Goal: Task Accomplishment & Management: Manage account settings

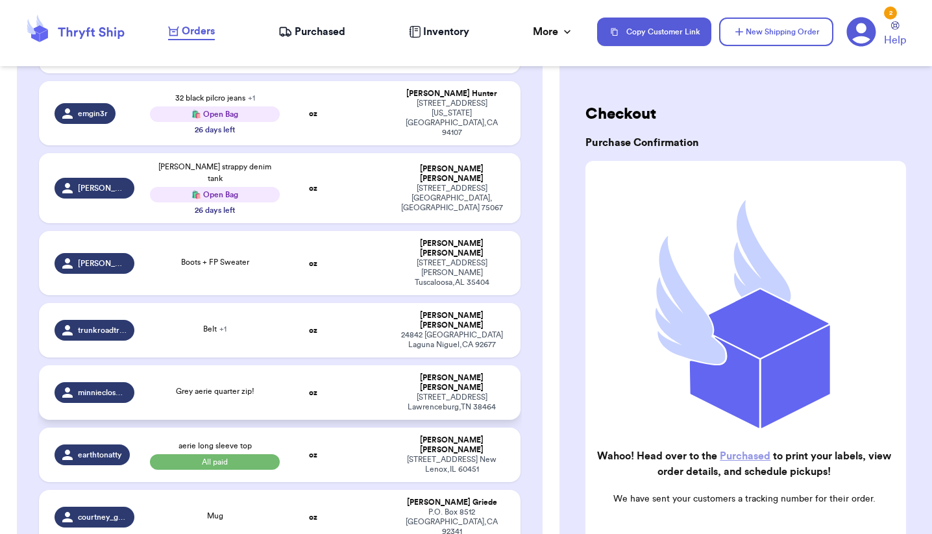
scroll to position [458, 0]
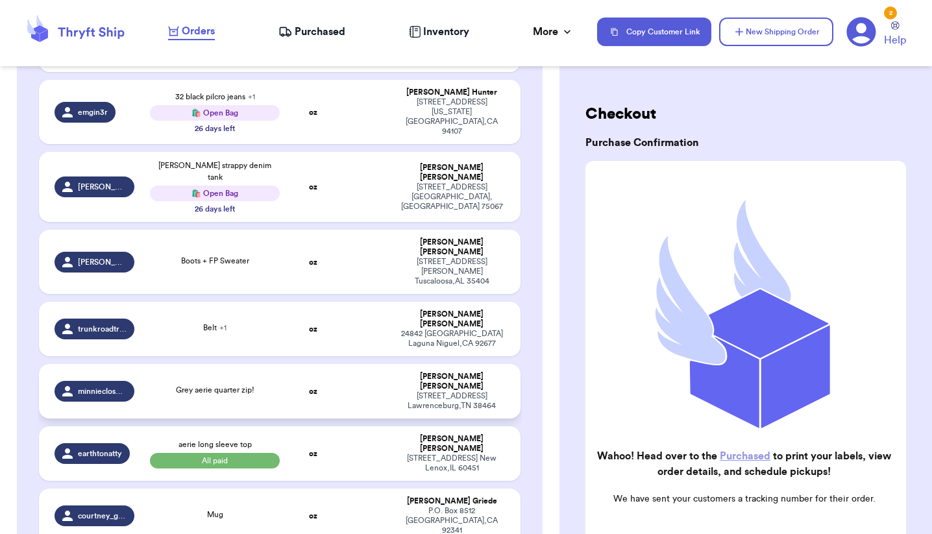
click at [335, 364] on td "oz" at bounding box center [313, 391] width 52 height 54
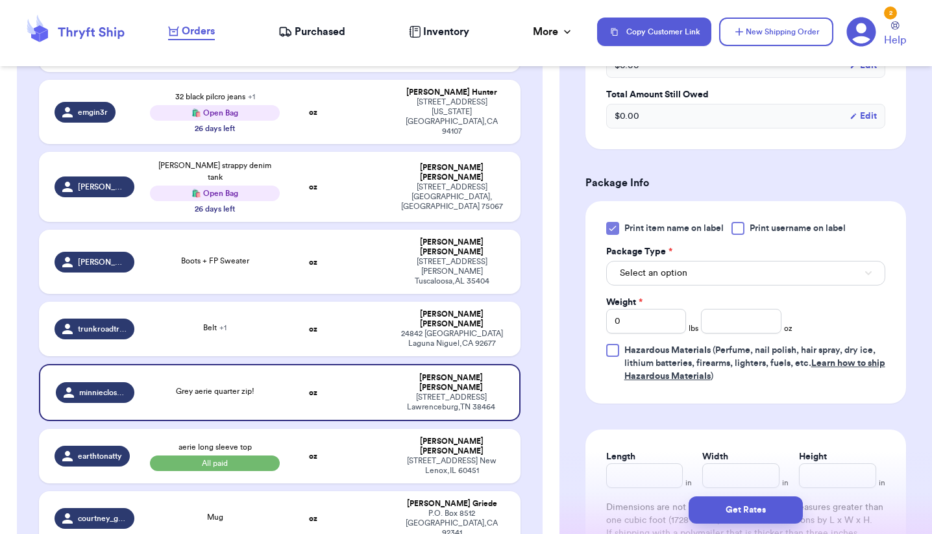
scroll to position [511, 0]
click at [712, 284] on button "Select an option" at bounding box center [745, 274] width 279 height 25
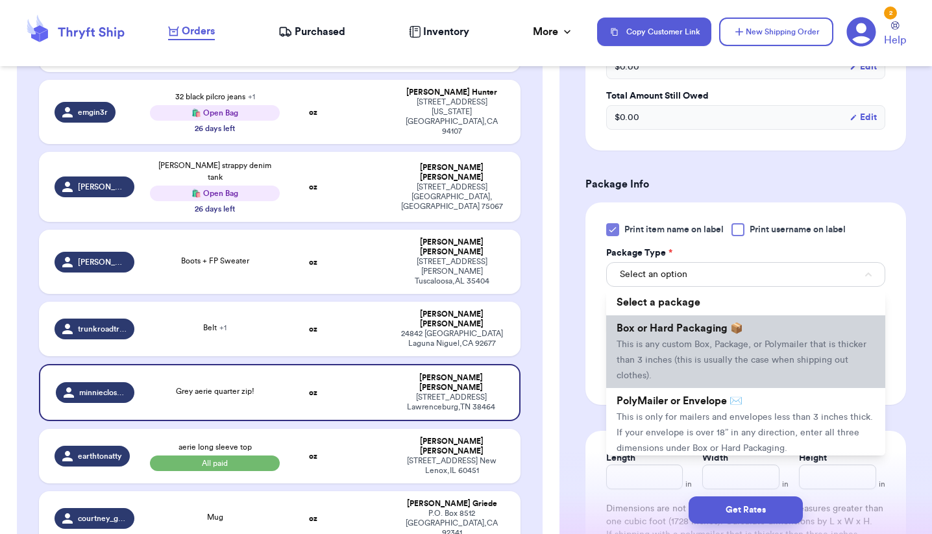
click at [699, 368] on span "This is any custom Box, Package, or Polymailer that is thicker than 3 inches (t…" at bounding box center [741, 360] width 250 height 40
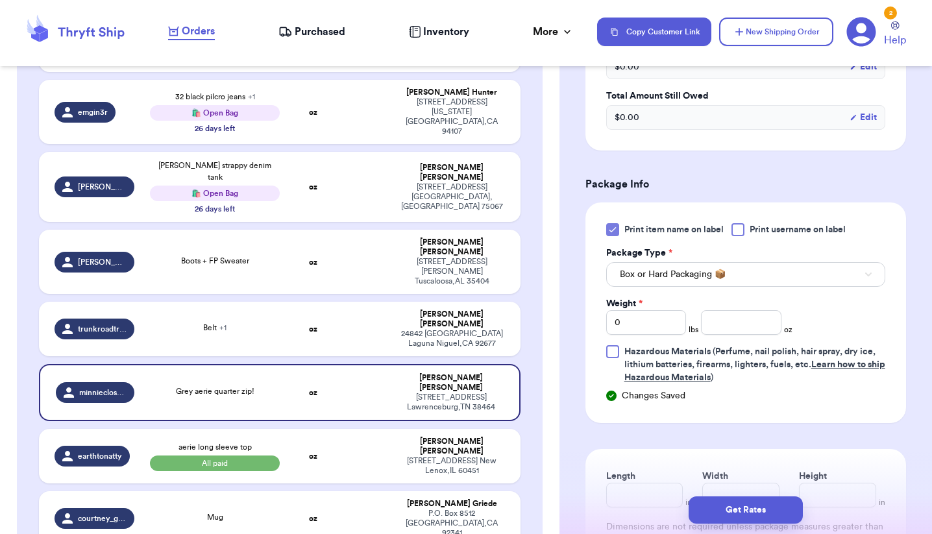
scroll to position [613, 0]
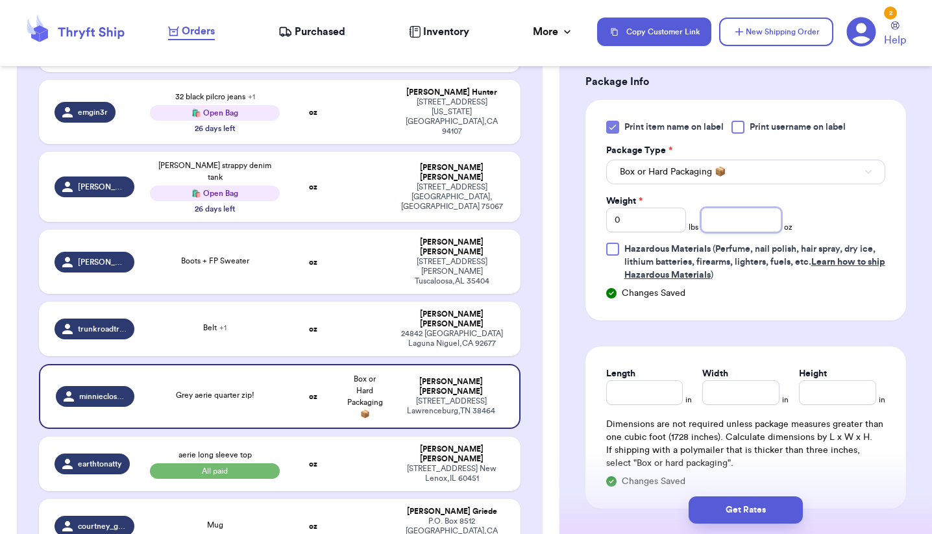
click at [727, 222] on input "number" at bounding box center [741, 220] width 80 height 25
type input "27.4"
click at [651, 390] on input "Length" at bounding box center [644, 392] width 77 height 25
type input "11"
click at [748, 396] on input "Width *" at bounding box center [740, 392] width 77 height 25
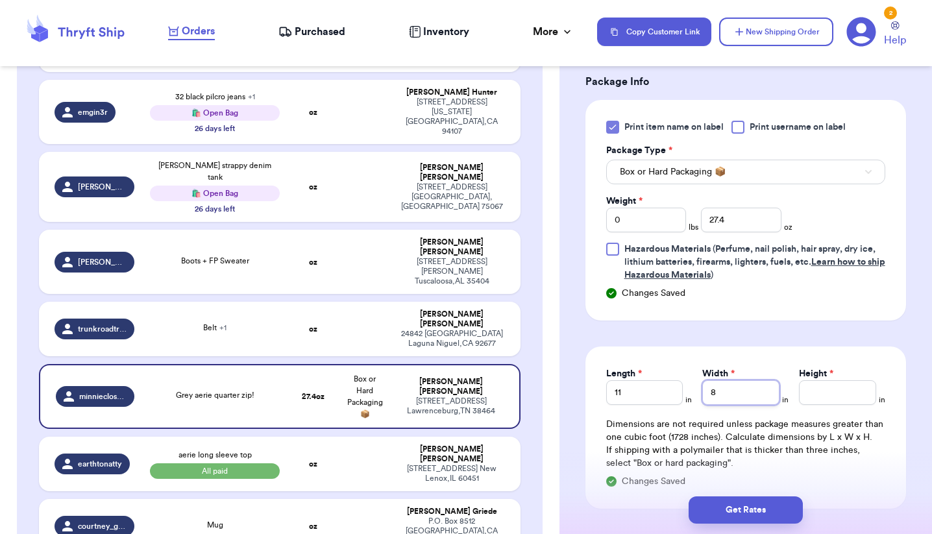
type input "8"
type input "4"
click at [769, 511] on button "Get Rates" at bounding box center [745, 509] width 114 height 27
type input "1"
type input "11.399999999999999"
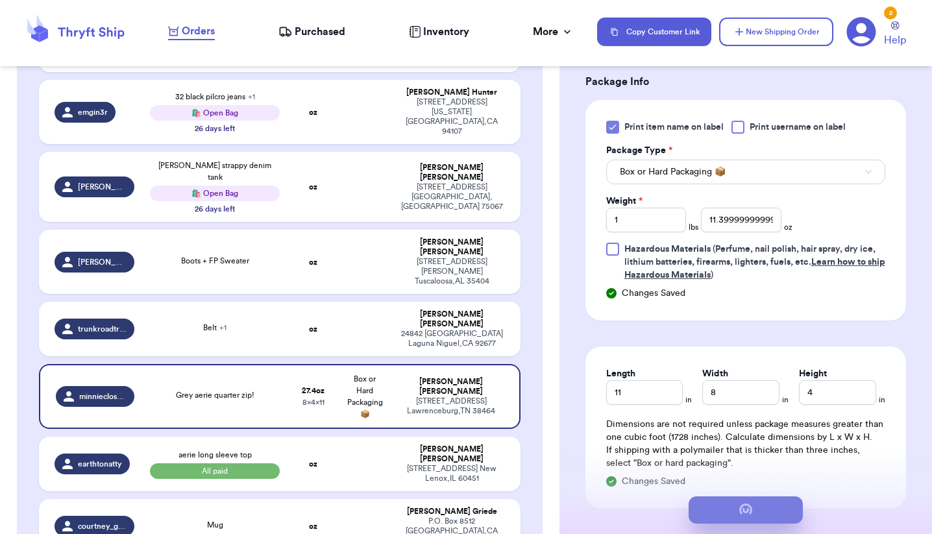
scroll to position [0, 0]
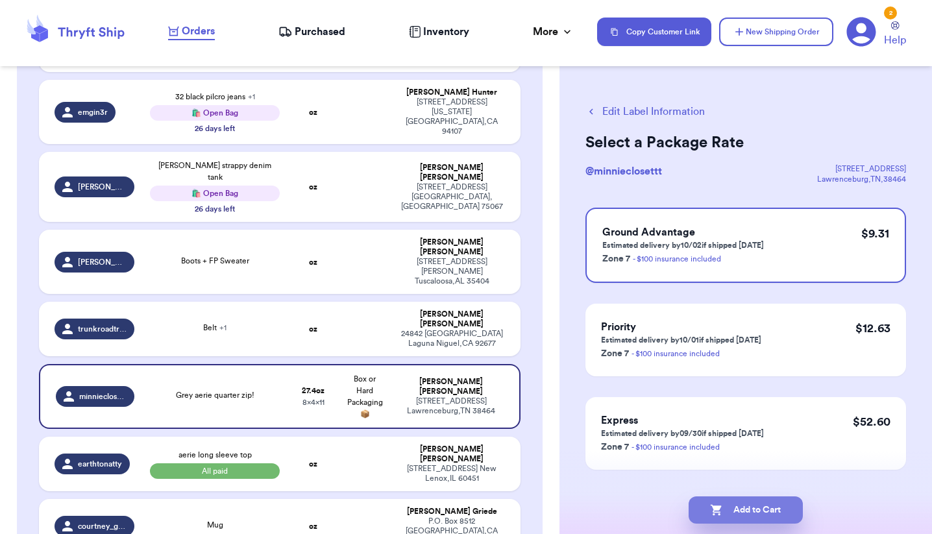
click at [747, 514] on button "Add to Cart" at bounding box center [745, 509] width 114 height 27
checkbox input "true"
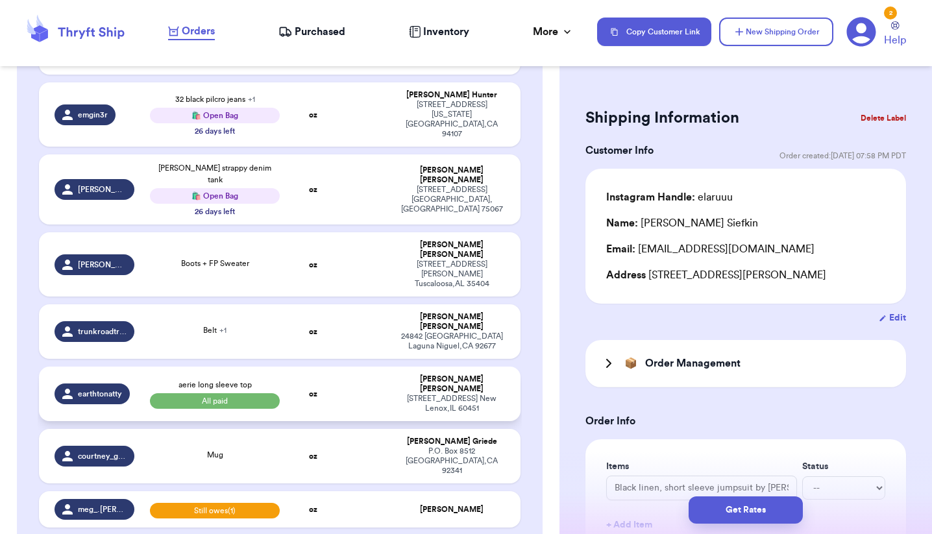
click at [381, 367] on td at bounding box center [365, 394] width 52 height 54
type input "aerie long sleeve top"
select select "paid"
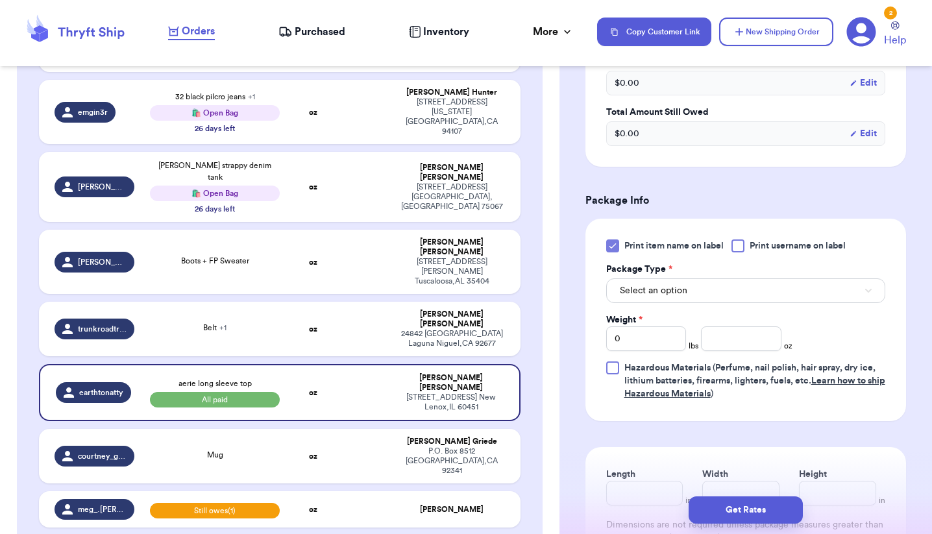
scroll to position [522, 0]
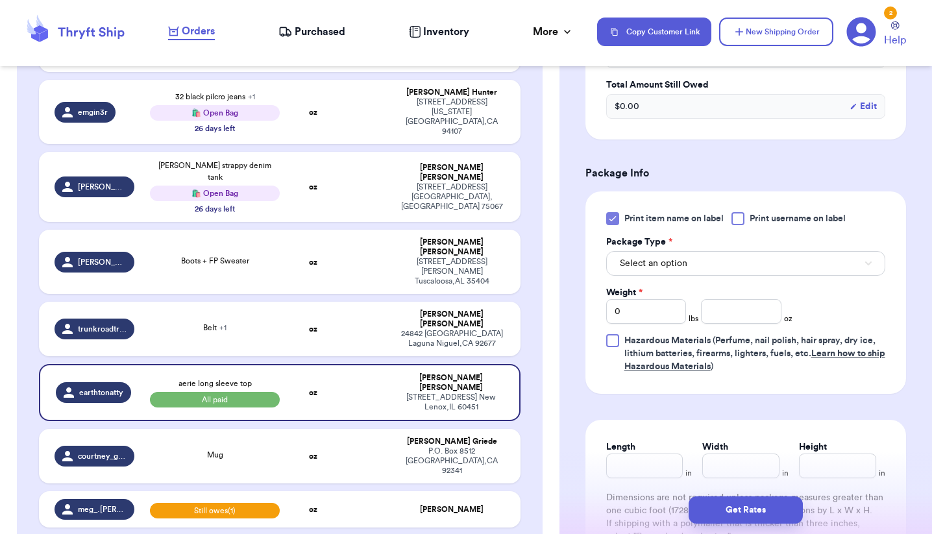
click at [673, 263] on span "Select an option" at bounding box center [653, 263] width 67 height 13
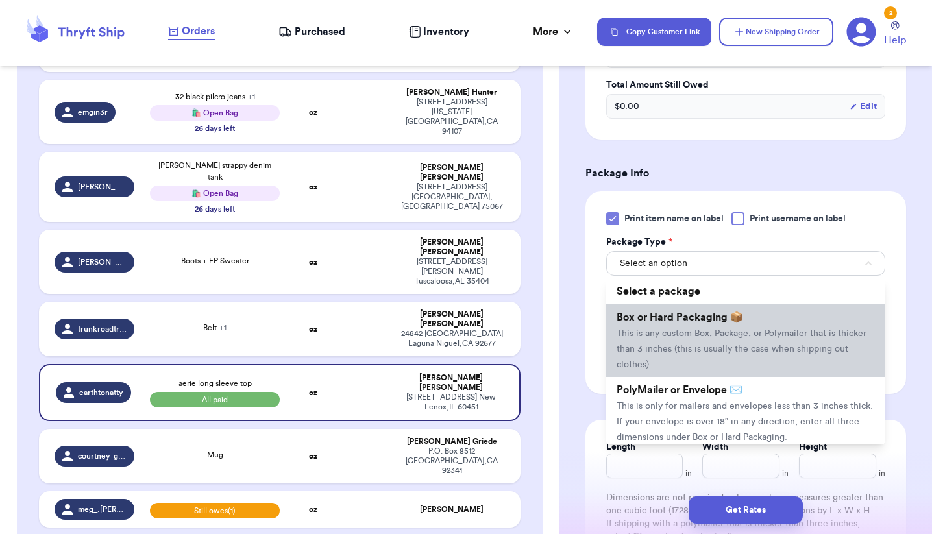
click at [673, 341] on span "This is any custom Box, Package, or Polymailer that is thicker than 3 inches (t…" at bounding box center [741, 349] width 250 height 40
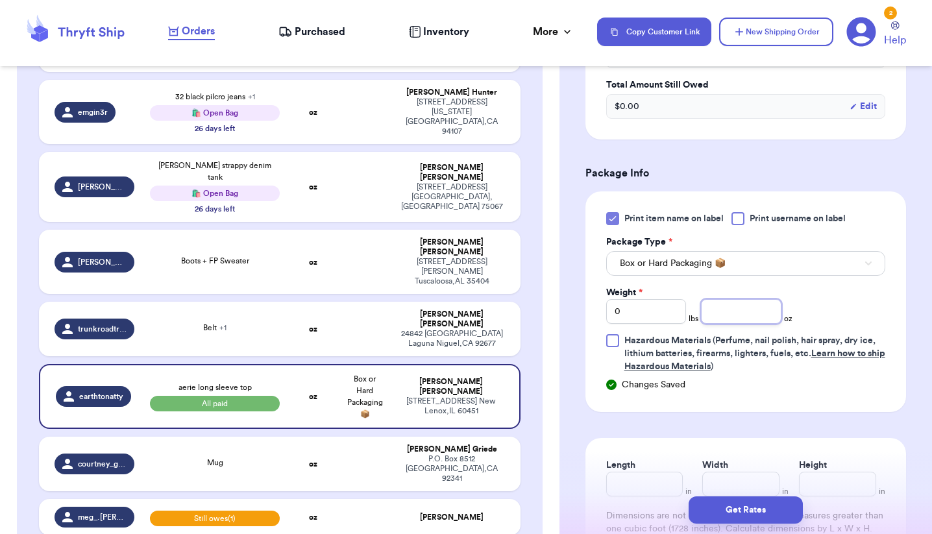
click at [760, 302] on input "number" at bounding box center [741, 311] width 80 height 25
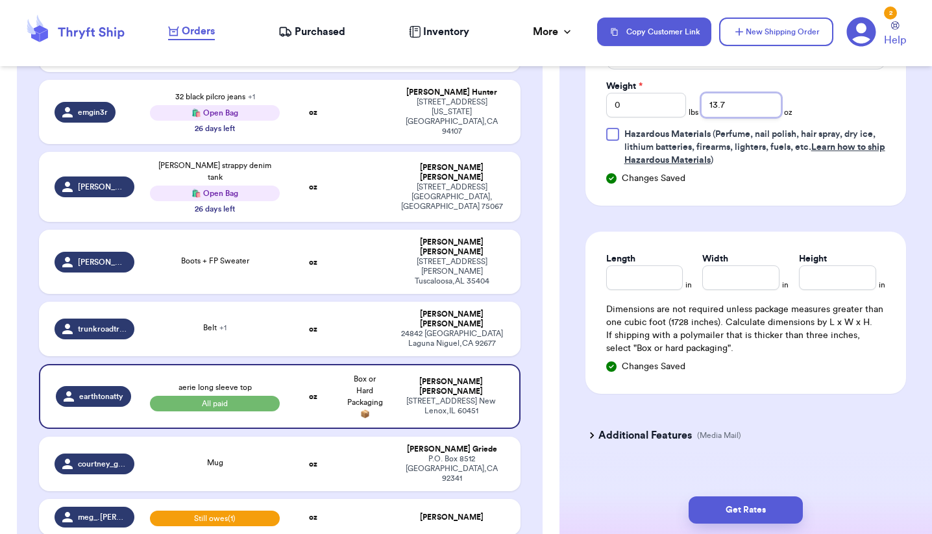
scroll to position [736, 0]
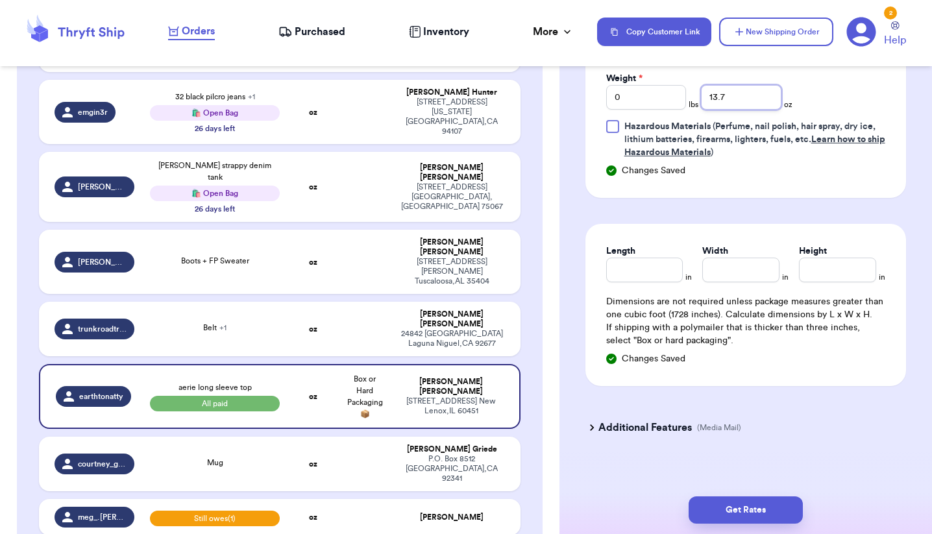
type input "13.7"
click at [623, 280] on input "Length" at bounding box center [644, 270] width 77 height 25
type input "10"
type input "7.5"
type input "4.5"
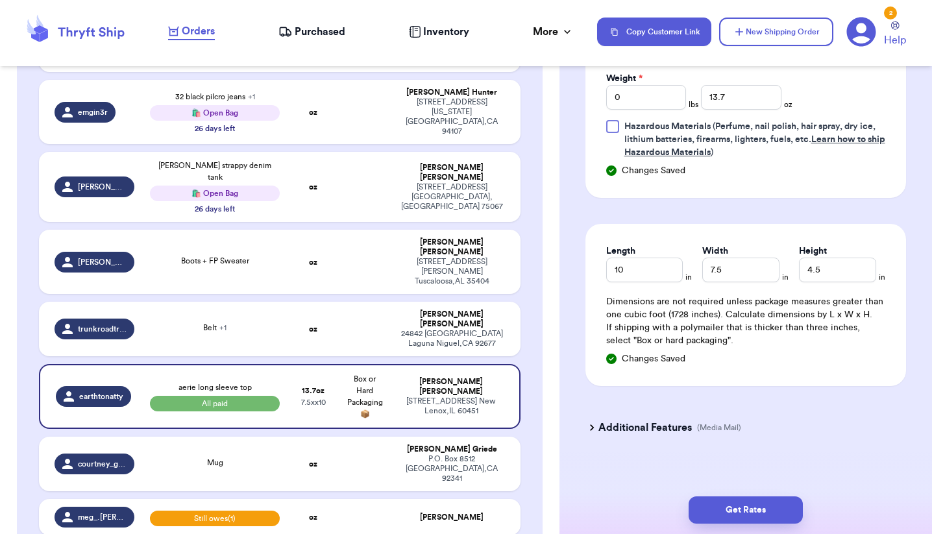
click at [686, 271] on div "Length 10 in" at bounding box center [649, 264] width 86 height 38
click at [657, 272] on input "10" at bounding box center [644, 270] width 77 height 25
type input "10.5"
click at [752, 509] on button "Get Rates" at bounding box center [745, 509] width 114 height 27
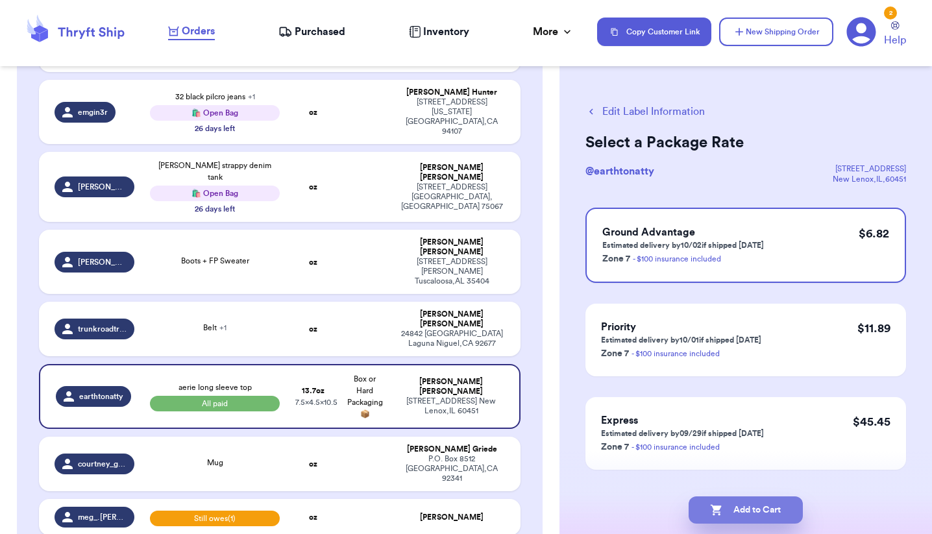
click at [752, 509] on button "Add to Cart" at bounding box center [745, 509] width 114 height 27
checkbox input "true"
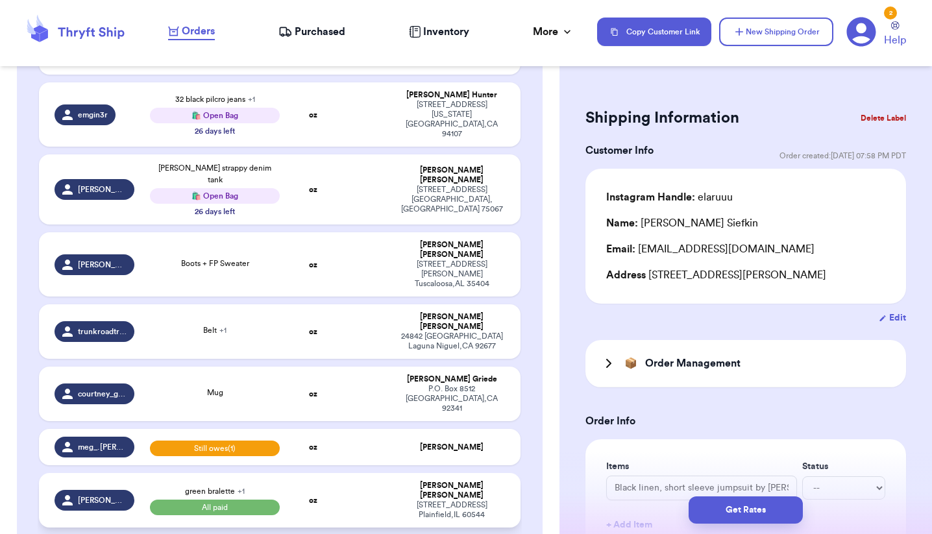
click at [350, 473] on td at bounding box center [365, 500] width 52 height 54
type input "green bralette"
select select "paid"
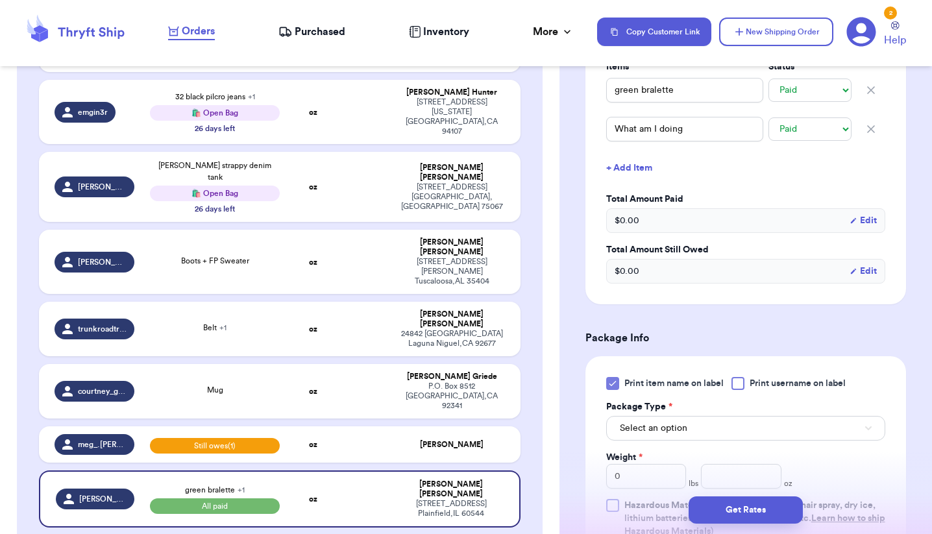
scroll to position [429, 0]
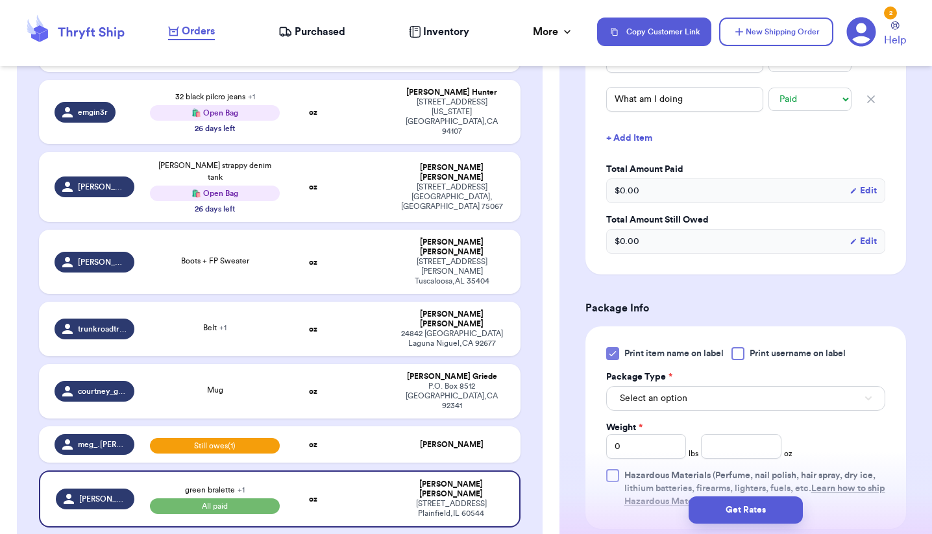
click at [674, 408] on button "Select an option" at bounding box center [745, 398] width 279 height 25
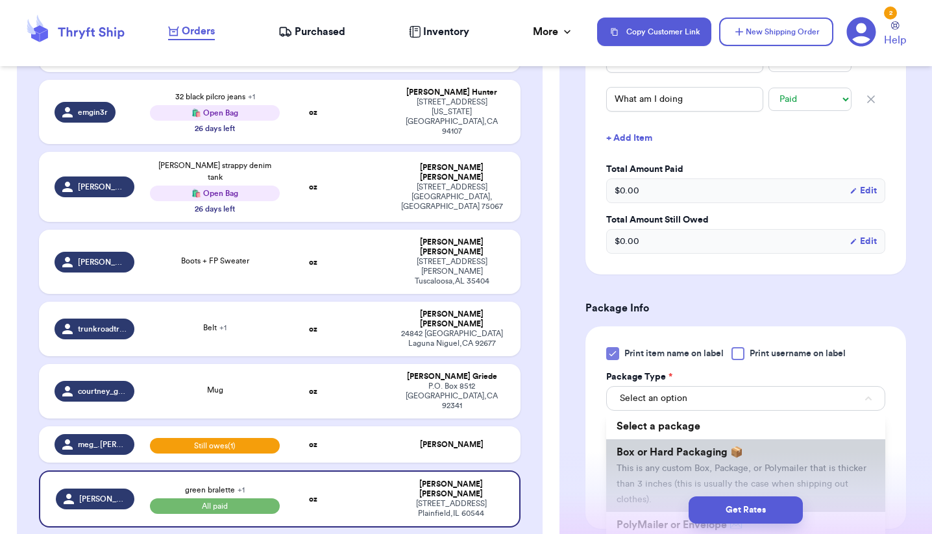
click at [668, 457] on span "Box or Hard Packaging 📦" at bounding box center [679, 452] width 127 height 10
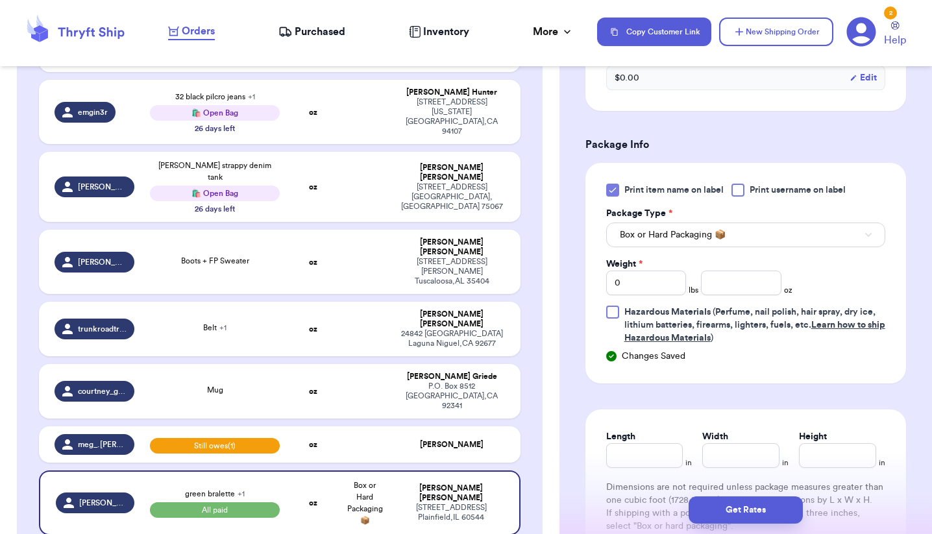
scroll to position [596, 0]
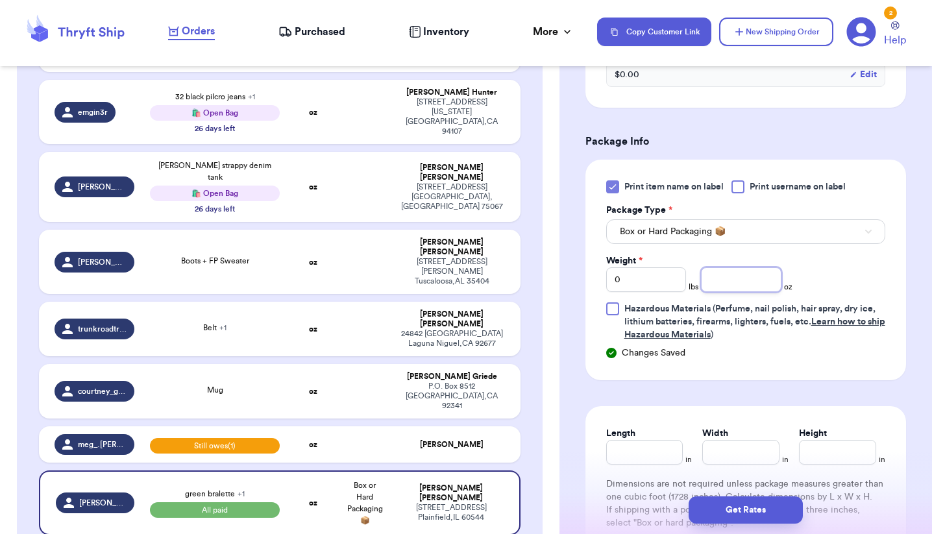
click at [723, 287] on input "number" at bounding box center [741, 279] width 80 height 25
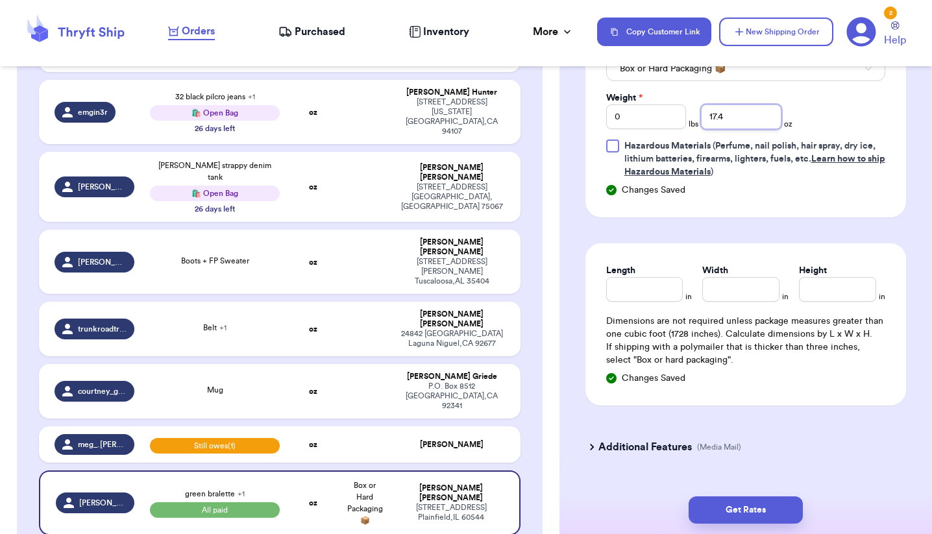
scroll to position [762, 0]
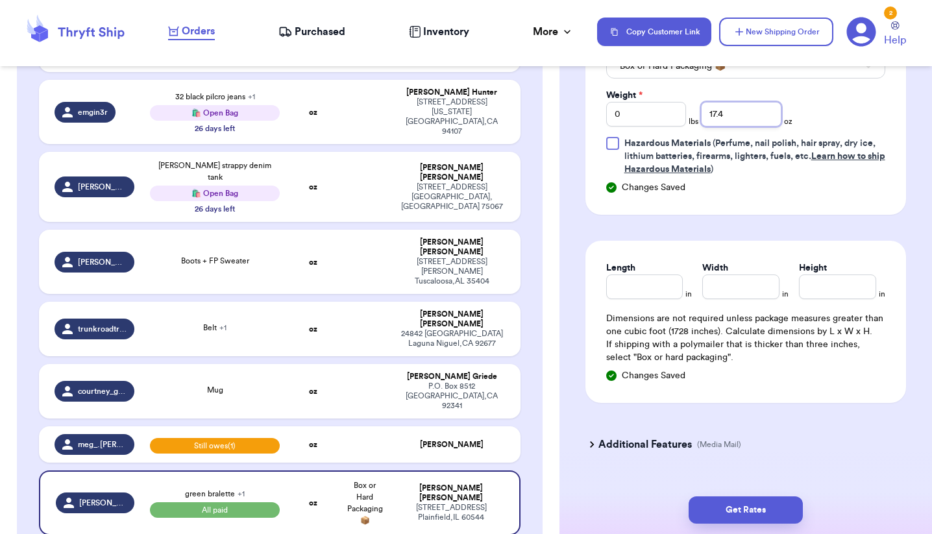
type input "17.4"
click at [667, 297] on input "Length" at bounding box center [644, 286] width 77 height 25
type input "8.5"
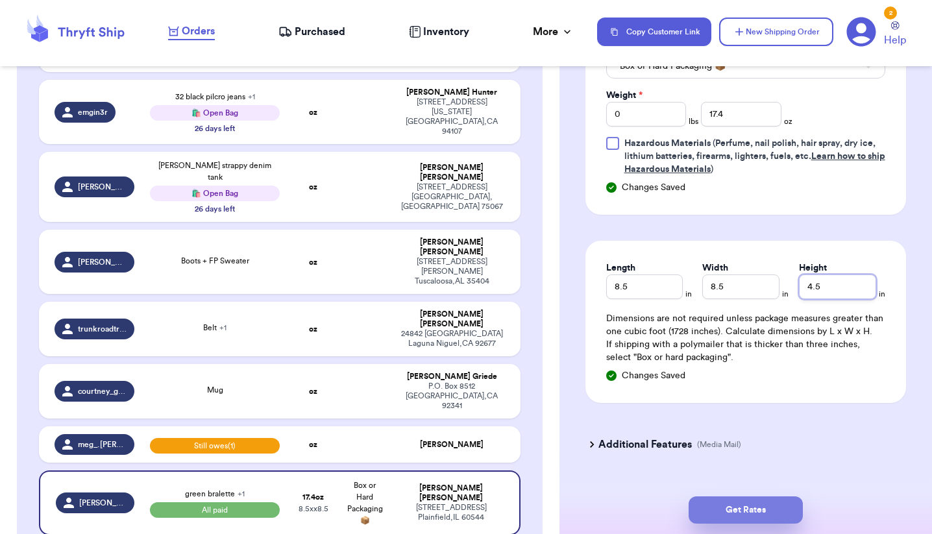
type input "4.5"
click at [749, 508] on button "Get Rates" at bounding box center [745, 509] width 114 height 27
type input "1"
type input "1.3999999999999986"
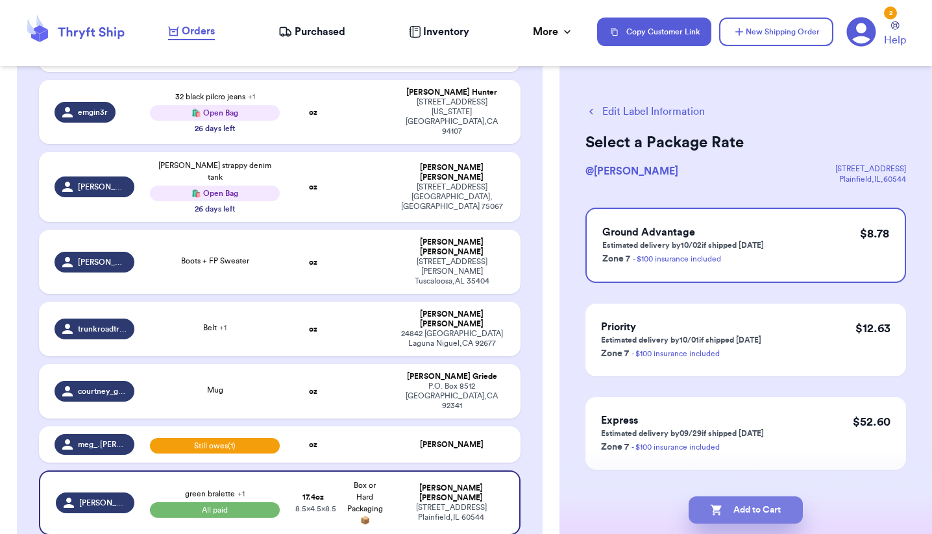
click at [749, 508] on button "Add to Cart" at bounding box center [745, 509] width 114 height 27
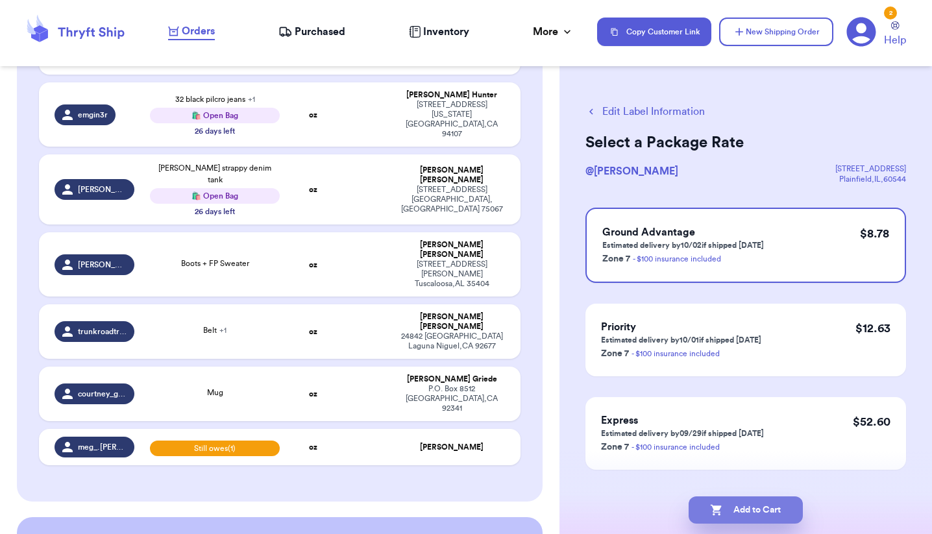
checkbox input "true"
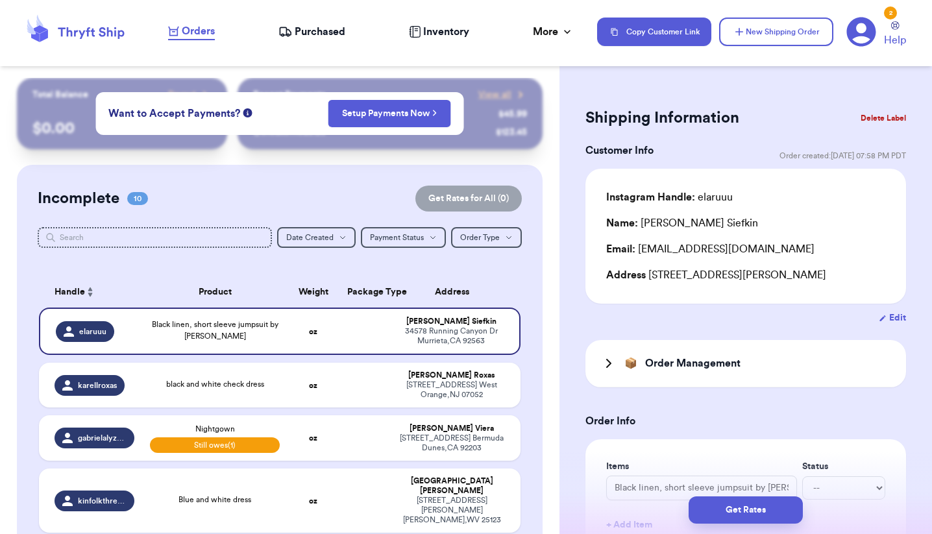
click at [313, 30] on span "Purchased" at bounding box center [320, 32] width 51 height 16
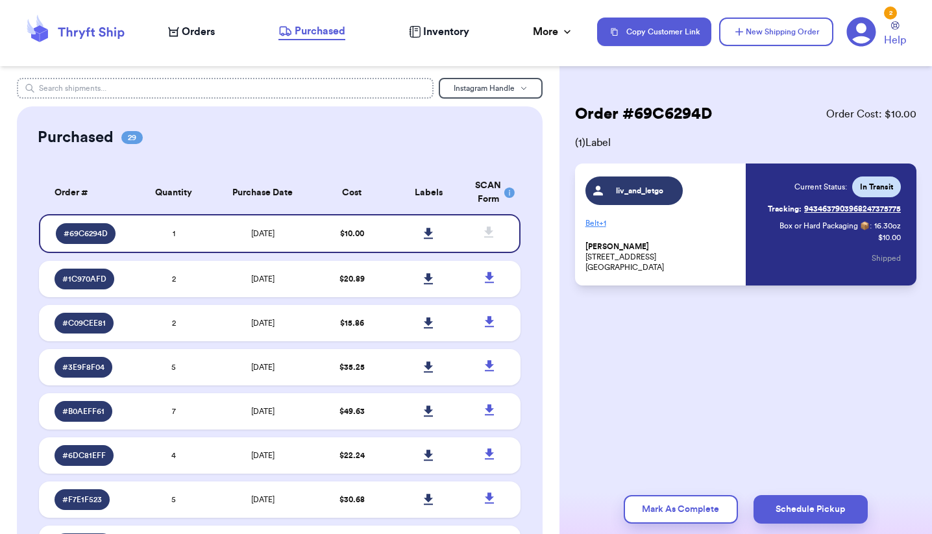
click at [228, 90] on input "text" at bounding box center [225, 88] width 417 height 21
click at [474, 91] on span "Instagram Handle" at bounding box center [483, 88] width 61 height 8
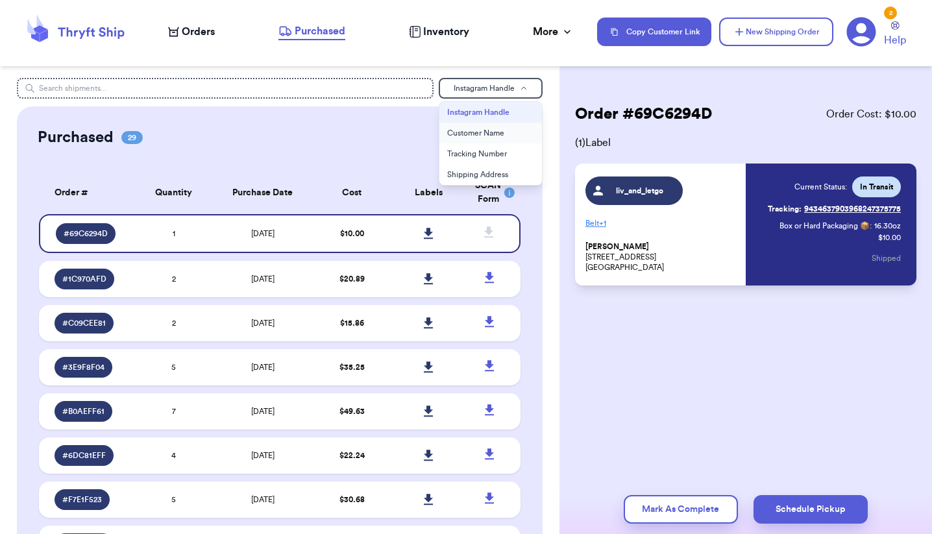
click at [474, 127] on button "Customer Name" at bounding box center [490, 133] width 103 height 21
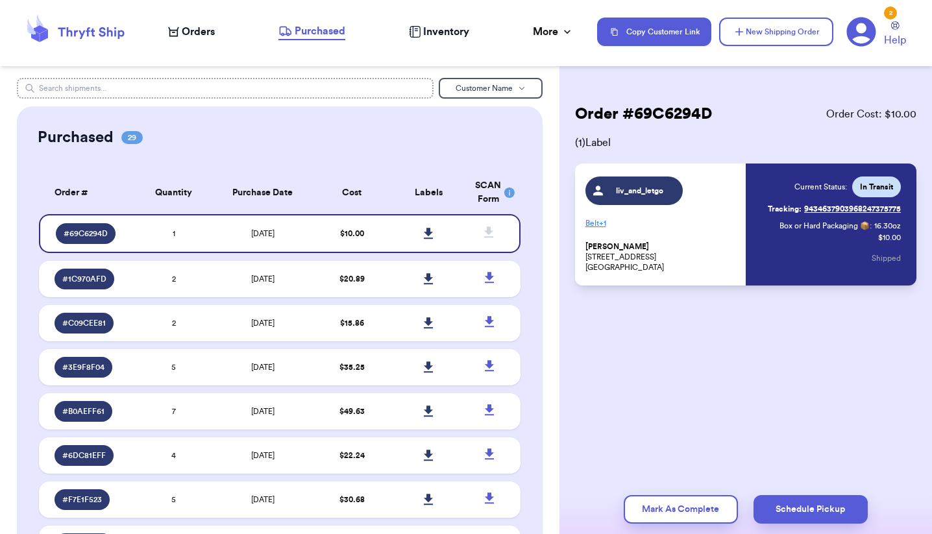
click at [382, 90] on input "text" at bounding box center [225, 88] width 417 height 21
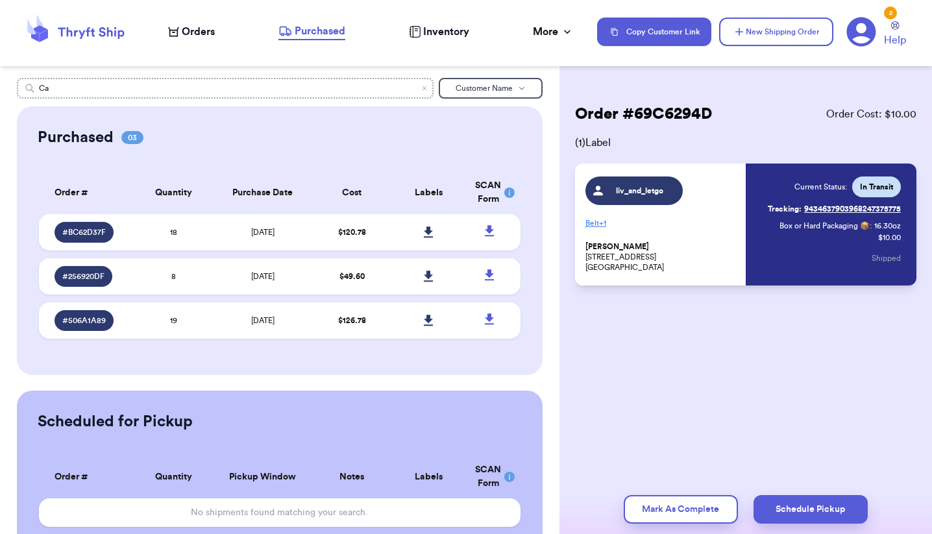
type input "C"
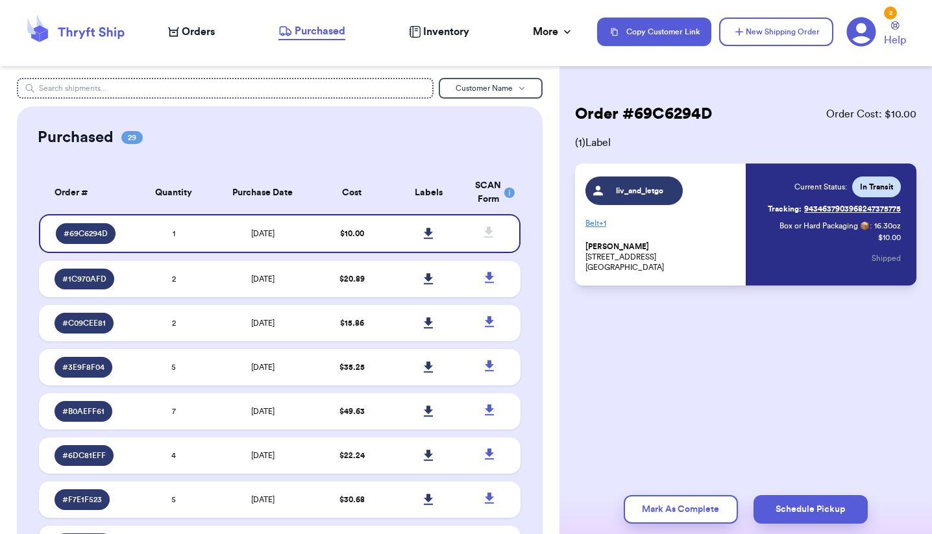
click at [192, 30] on span "Orders" at bounding box center [198, 32] width 33 height 16
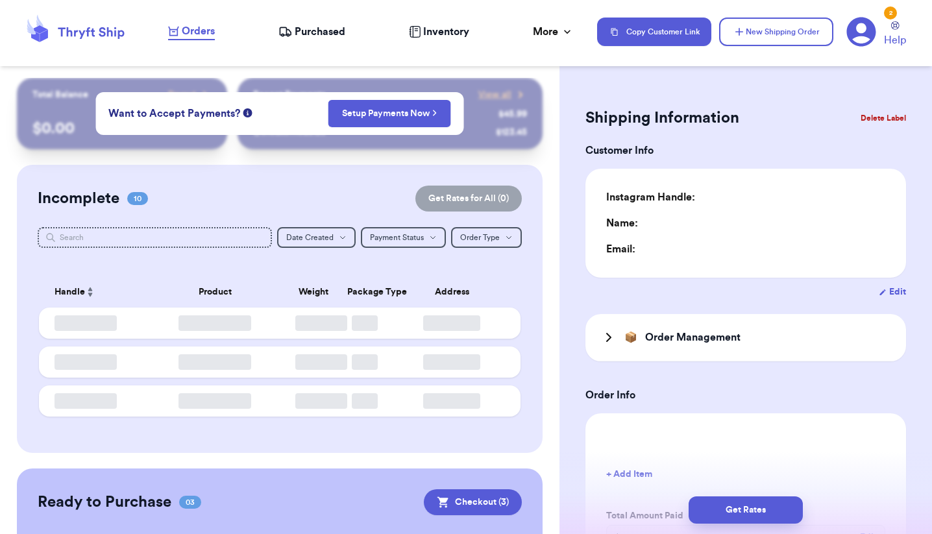
type input "0"
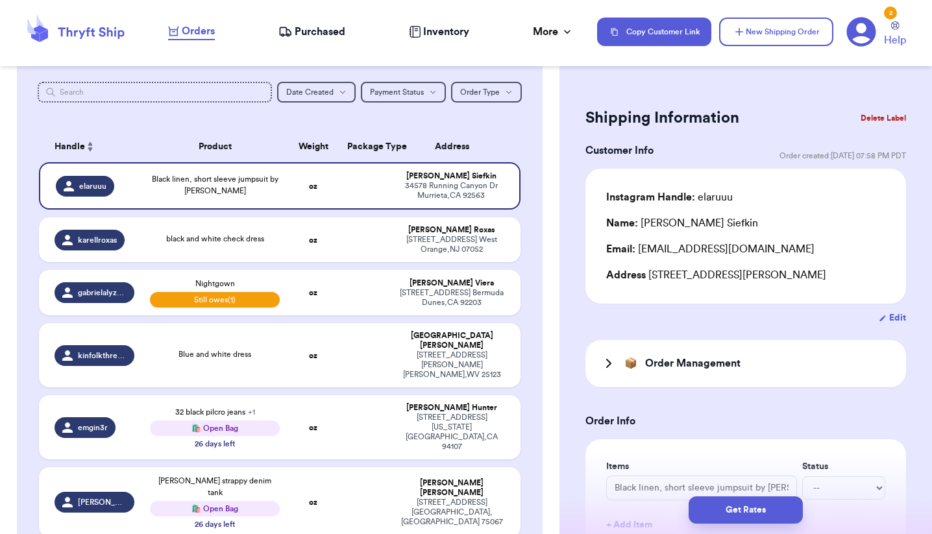
scroll to position [144, 0]
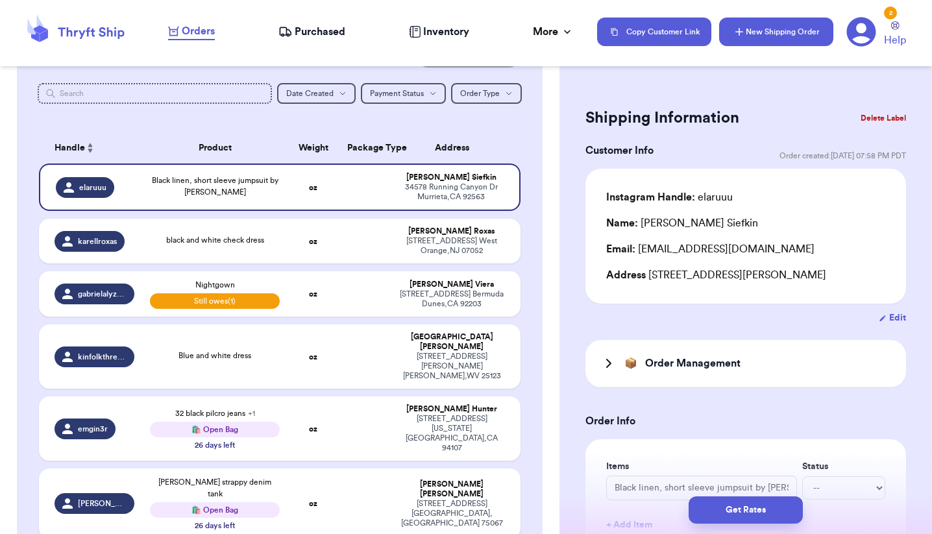
click at [764, 27] on button "New Shipping Order" at bounding box center [776, 32] width 114 height 29
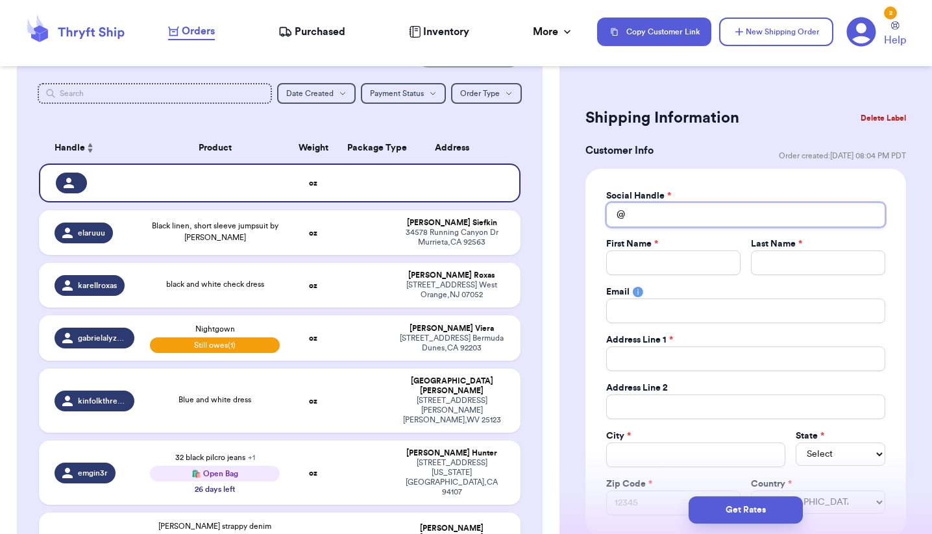
click at [643, 224] on input "Total Amount Paid" at bounding box center [745, 214] width 279 height 25
type input "c"
type input "ca"
type input "cas"
type input "case"
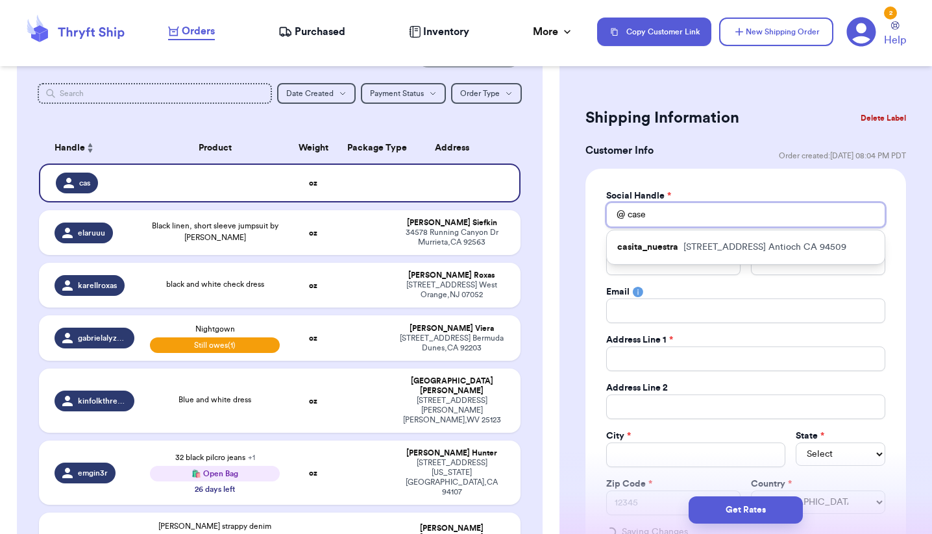
type input "[PERSON_NAME]"
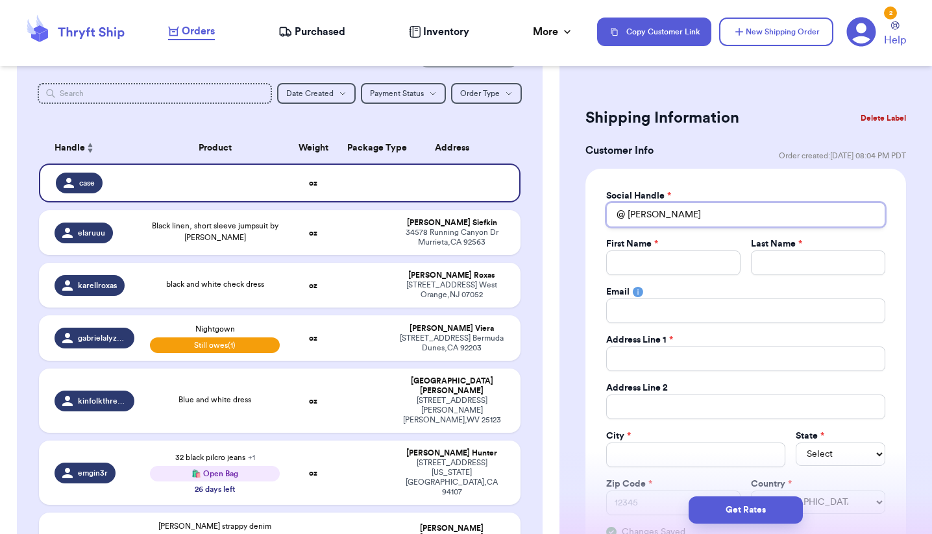
type input "caseyk"
type input "[PERSON_NAME]\"
type input "[PERSON_NAME]\\"
type input "[PERSON_NAME]\"
type input "[PERSON_NAME]"
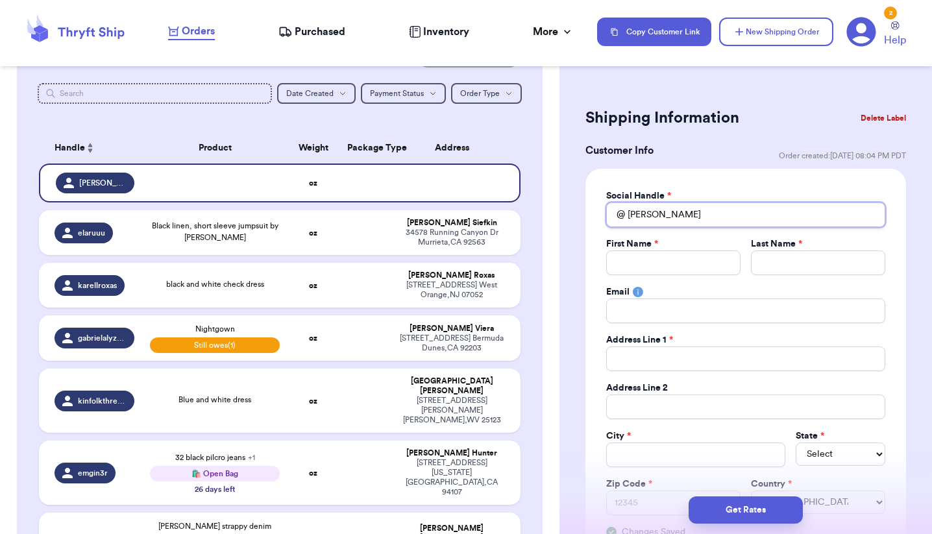
type input "Case"
type input "[PERSON_NAME]"
type input "Case"
type input "Cas"
type input "Ca"
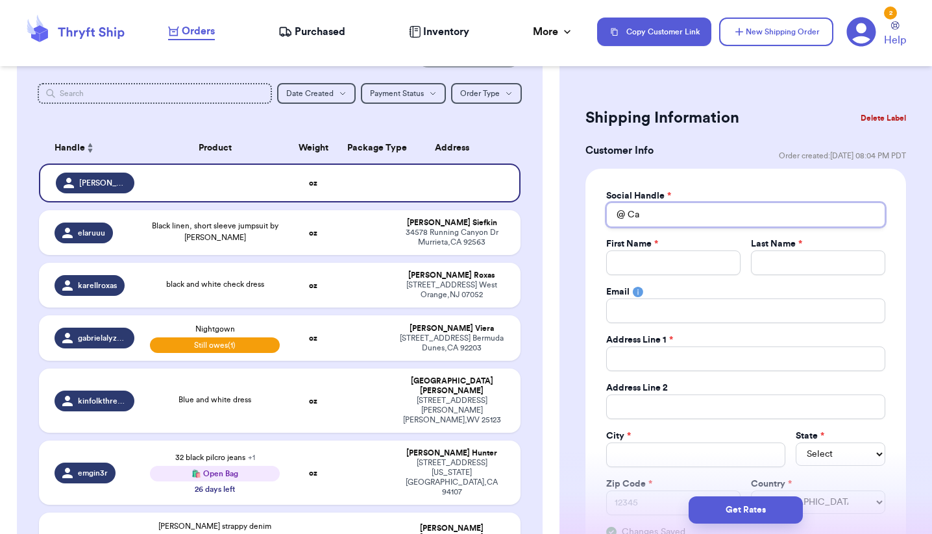
type input "C"
click at [880, 116] on button "Delete Label" at bounding box center [883, 118] width 56 height 29
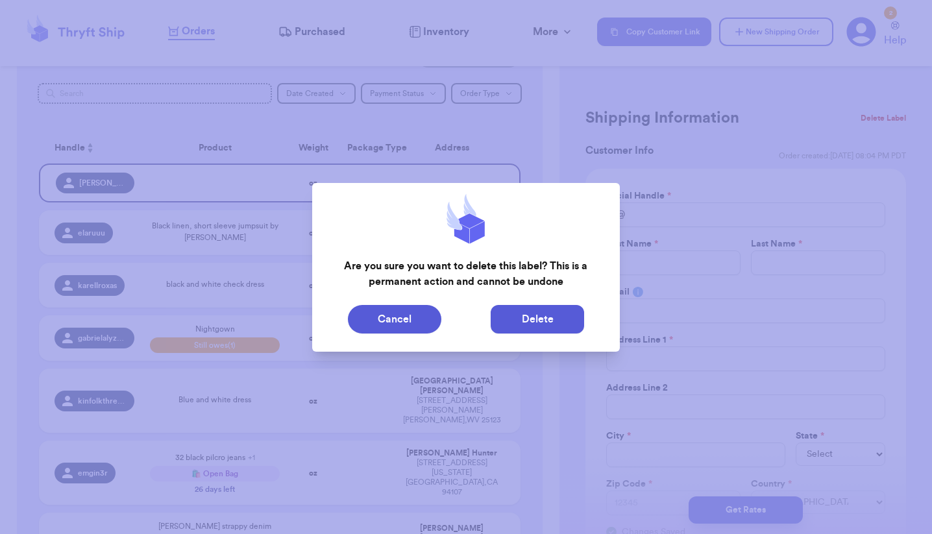
click at [542, 319] on button "Delete" at bounding box center [536, 319] width 93 height 29
type input "Black linen, short sleeve jumpsuit by [PERSON_NAME]"
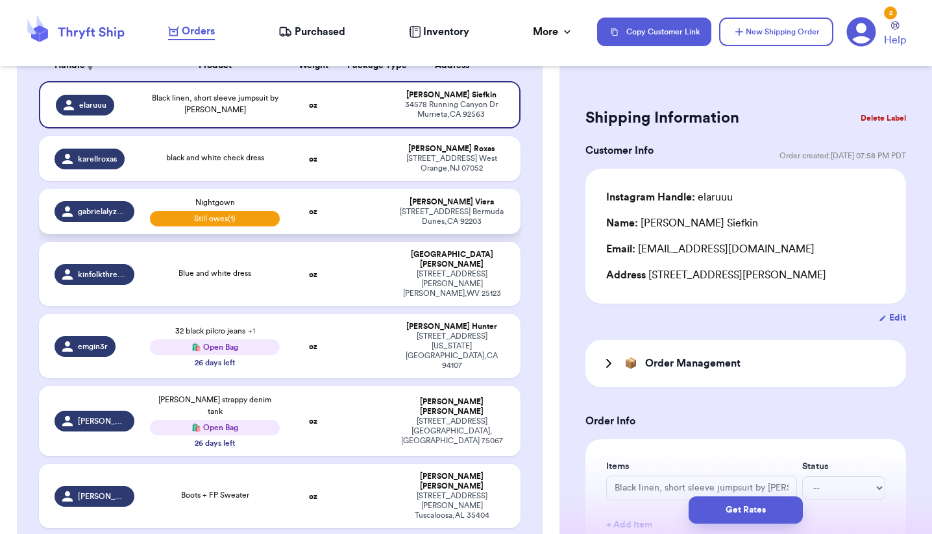
scroll to position [229, 0]
